Goal: Task Accomplishment & Management: Use online tool/utility

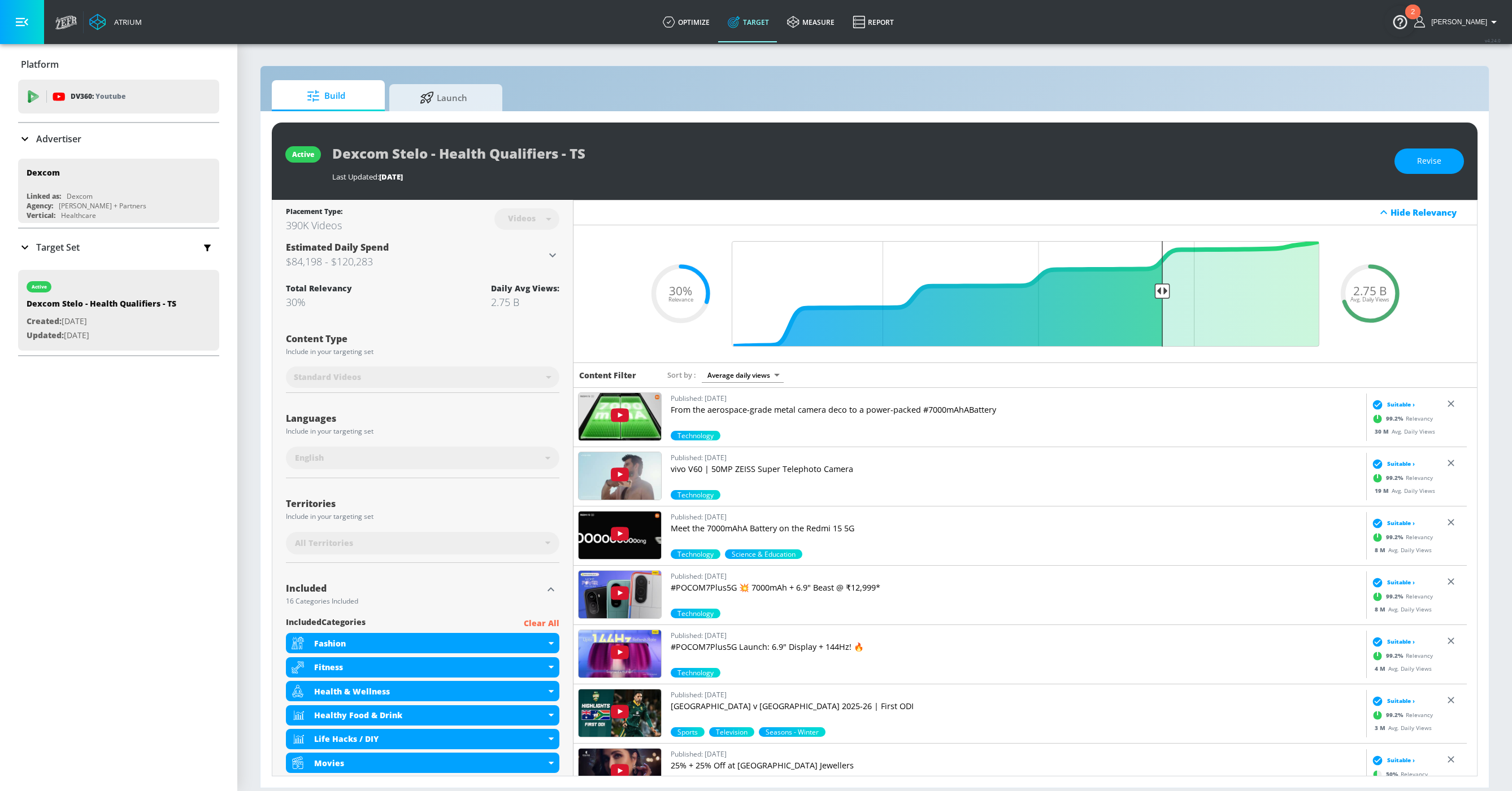
click at [541, 254] on h3 "$84,198 - $120,283" at bounding box center [416, 261] width 260 height 16
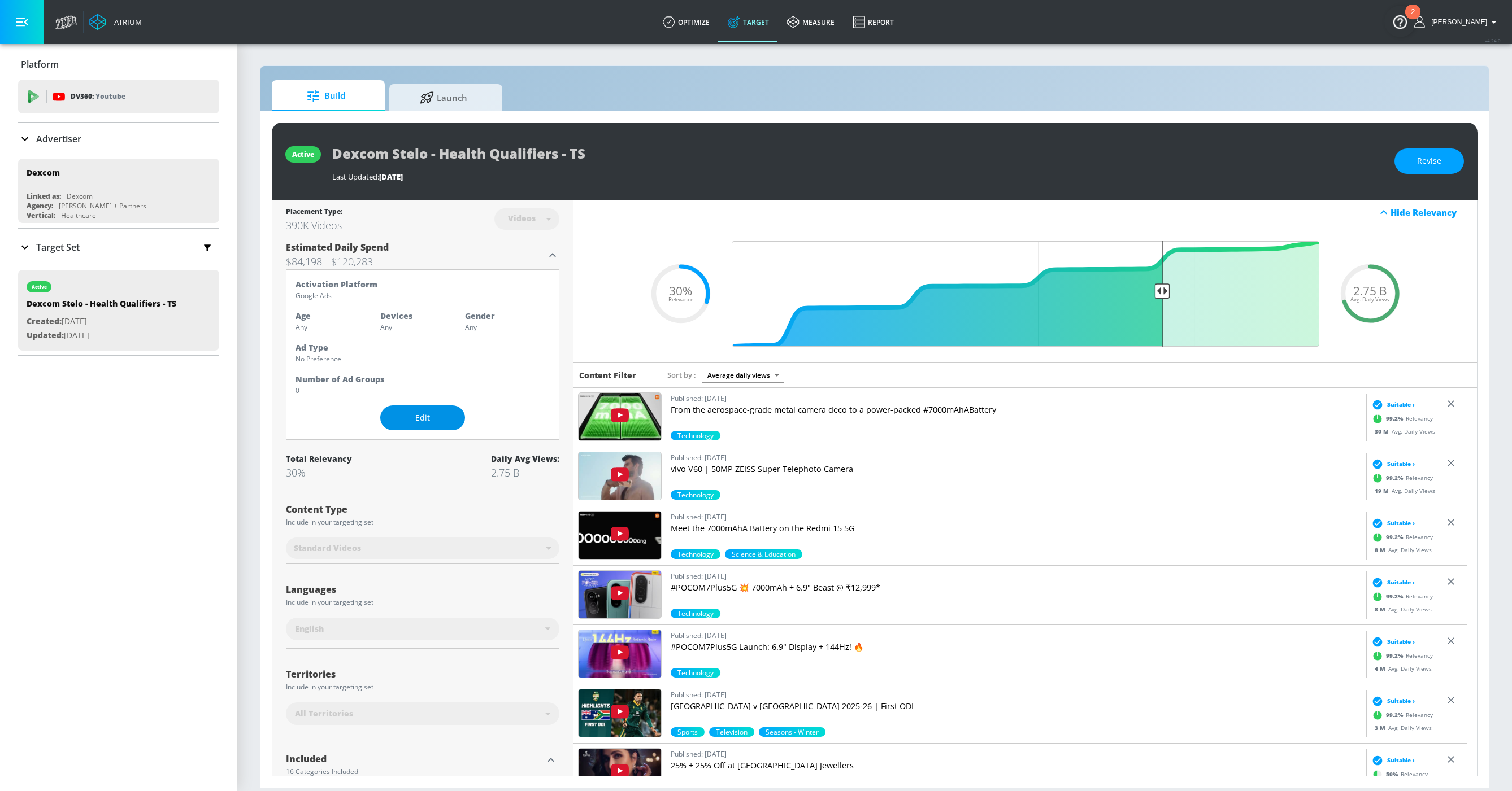
click at [434, 415] on span "Edit" at bounding box center [422, 418] width 39 height 14
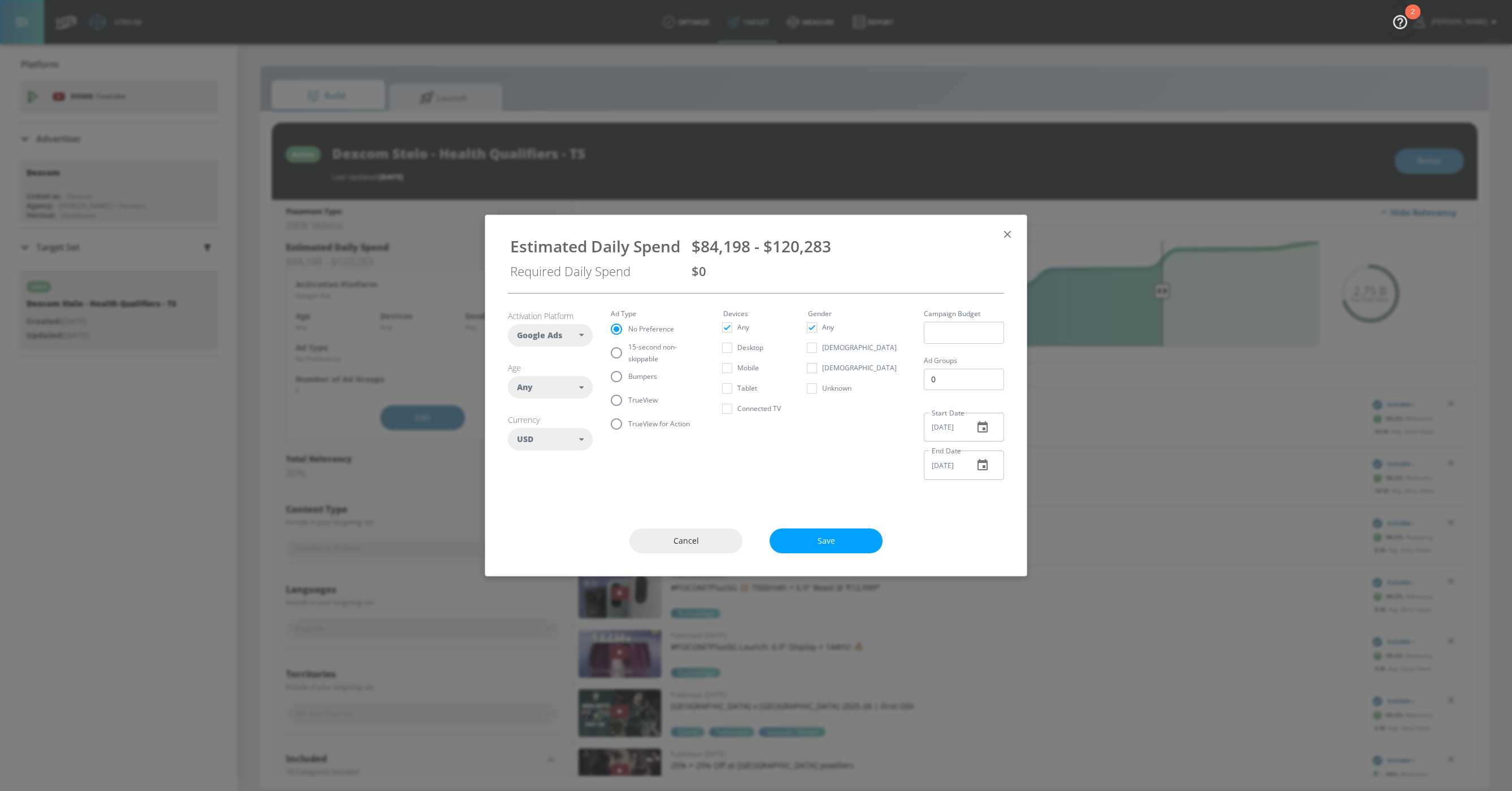
click at [651, 356] on span "15-second non-skippable" at bounding box center [662, 353] width 68 height 24
click at [628, 356] on input "15-second non-skippable" at bounding box center [616, 353] width 24 height 24
radio input "true"
radio input "false"
click at [641, 379] on span "Bumpers" at bounding box center [643, 376] width 29 height 12
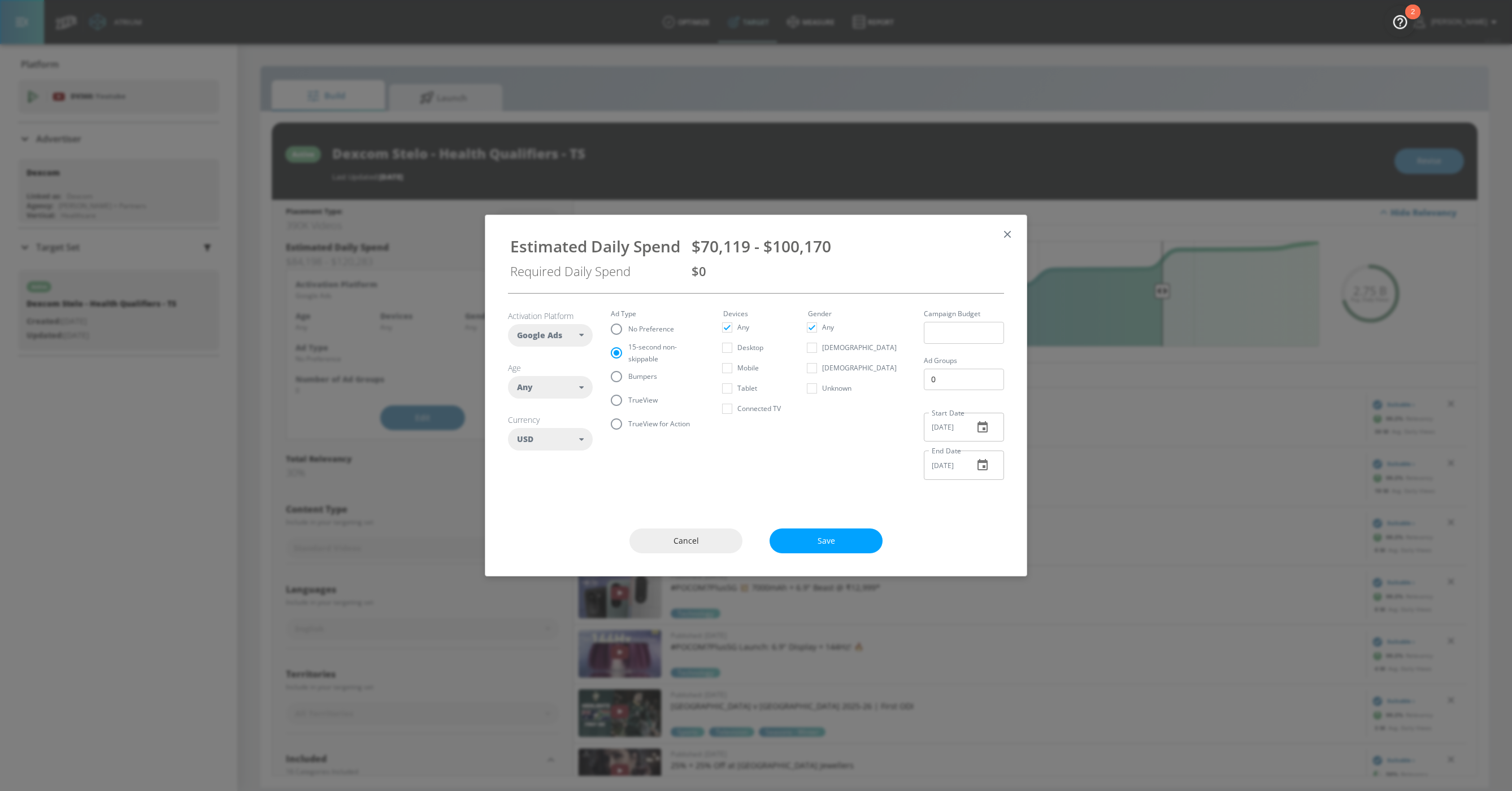
click at [628, 379] on input "Bumpers" at bounding box center [616, 377] width 24 height 24
radio input "true"
radio input "false"
click at [641, 404] on span "TrueView" at bounding box center [643, 400] width 29 height 12
click at [628, 404] on input "TrueView" at bounding box center [616, 400] width 24 height 24
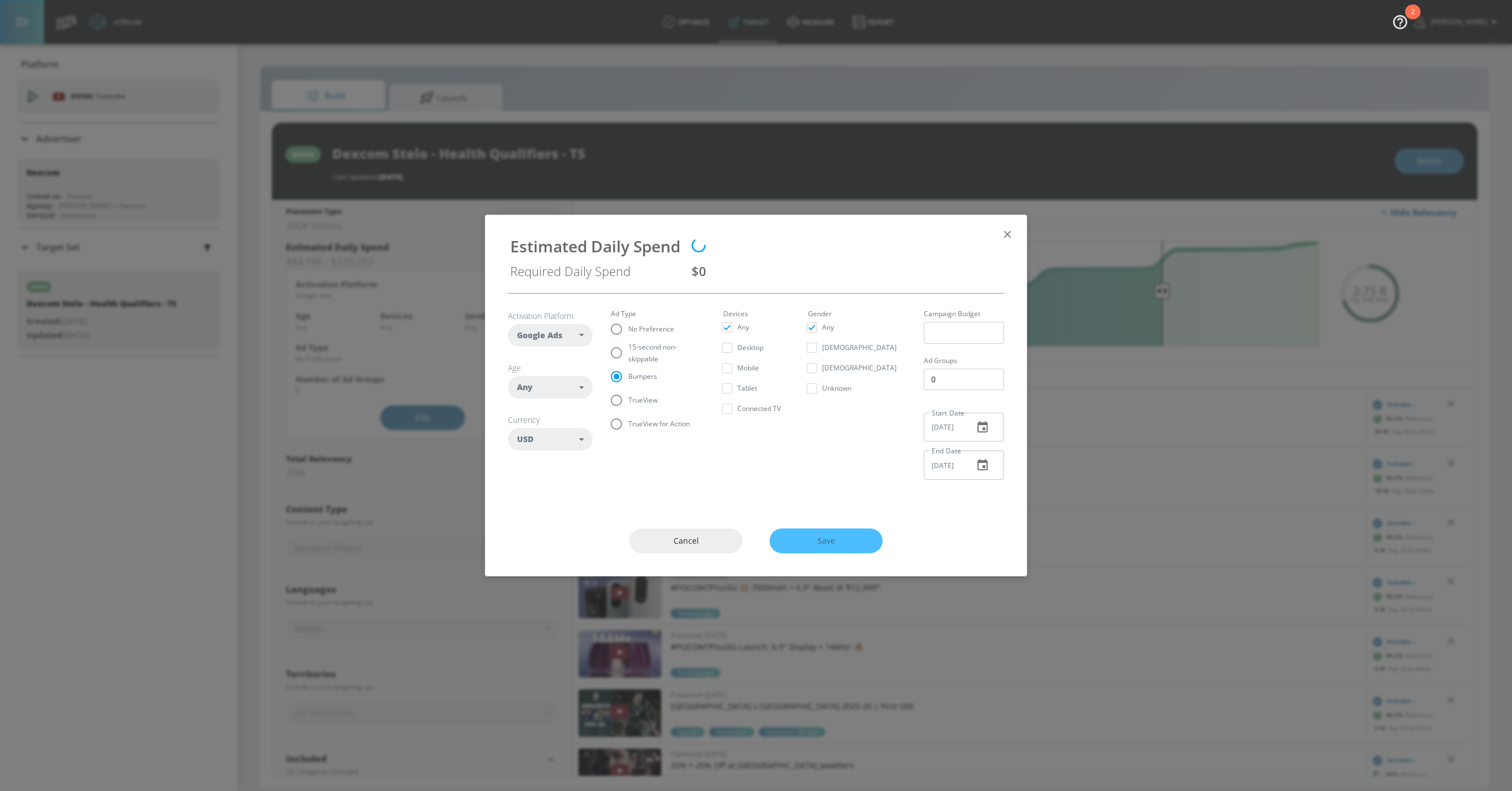
radio input "true"
radio input "false"
